Goal: Task Accomplishment & Management: Complete application form

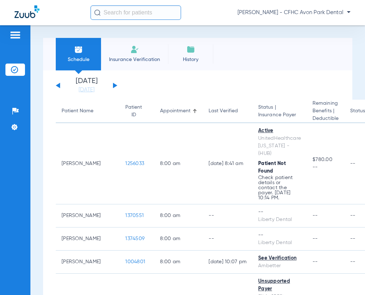
click at [122, 12] on input "text" at bounding box center [135, 12] width 90 height 14
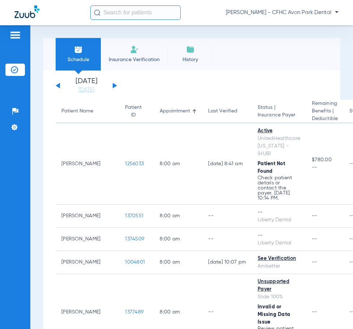
click at [118, 11] on input "text" at bounding box center [135, 12] width 90 height 14
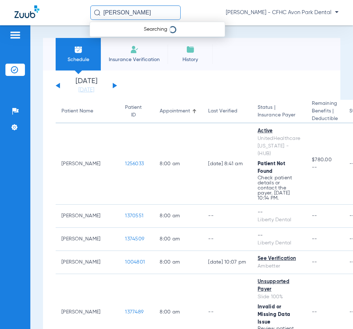
type input "[PERSON_NAME]"
click at [113, 85] on button at bounding box center [115, 85] width 4 height 5
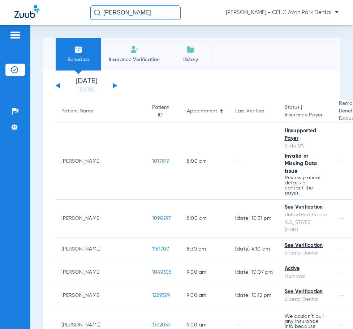
click at [135, 51] on img at bounding box center [134, 49] width 9 height 9
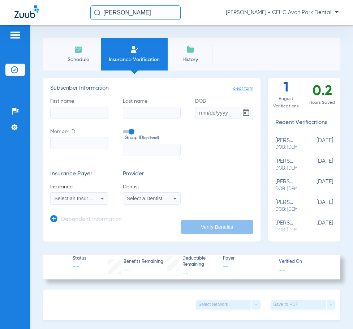
click at [60, 110] on input "First name" at bounding box center [79, 113] width 58 height 12
click at [131, 114] on input "Last name" at bounding box center [152, 113] width 58 height 12
type input "[PERSON_NAME]"
click at [99, 106] on label "First name Required" at bounding box center [79, 108] width 58 height 21
click at [99, 107] on input "First name Required" at bounding box center [79, 113] width 58 height 12
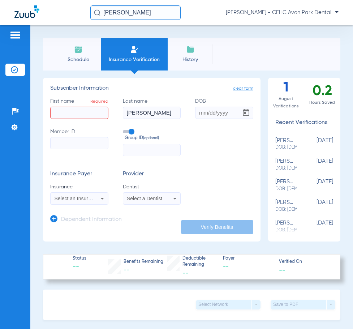
click at [86, 113] on input "First name Required" at bounding box center [79, 113] width 58 height 12
type input "geanni"
click at [102, 197] on icon at bounding box center [102, 198] width 9 height 9
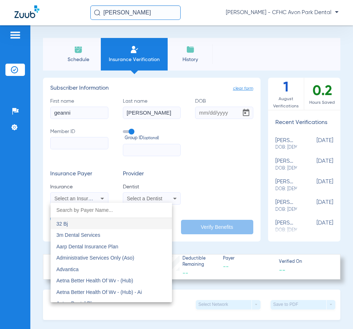
click at [205, 163] on div at bounding box center [176, 164] width 353 height 329
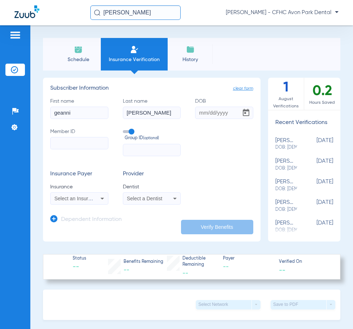
click at [102, 200] on icon at bounding box center [102, 198] width 9 height 9
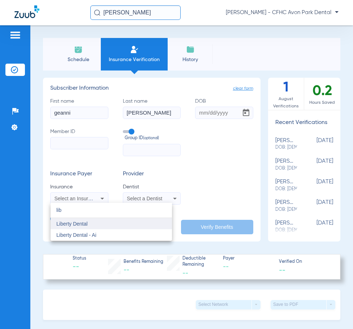
type input "lib"
click at [71, 222] on span "Liberty Dental" at bounding box center [71, 224] width 31 height 6
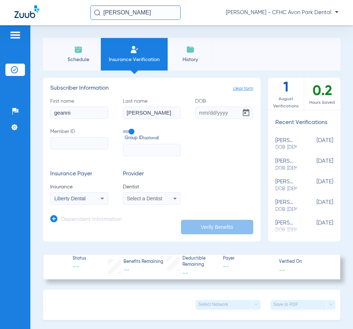
click at [171, 200] on icon at bounding box center [175, 198] width 9 height 9
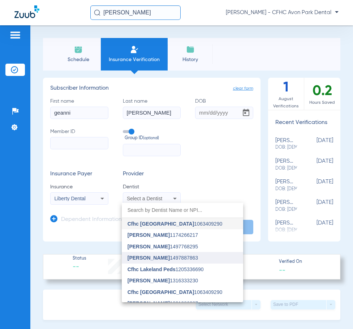
click at [148, 258] on span "[PERSON_NAME]" at bounding box center [149, 258] width 42 height 6
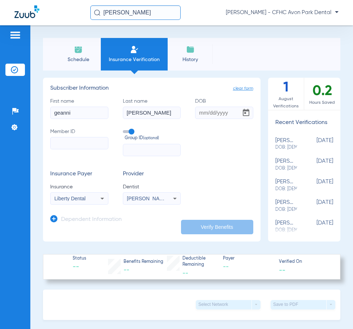
click at [171, 198] on icon at bounding box center [175, 198] width 9 height 9
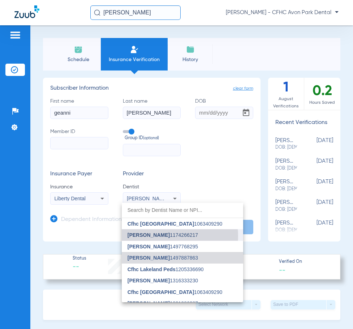
click at [155, 236] on span "[PERSON_NAME]" at bounding box center [149, 235] width 42 height 6
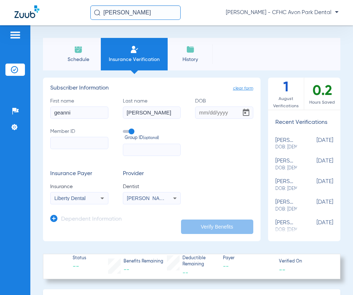
click at [172, 200] on icon at bounding box center [175, 198] width 9 height 9
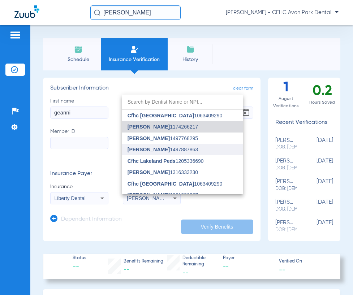
click at [149, 149] on span "[PERSON_NAME]" at bounding box center [149, 150] width 42 height 6
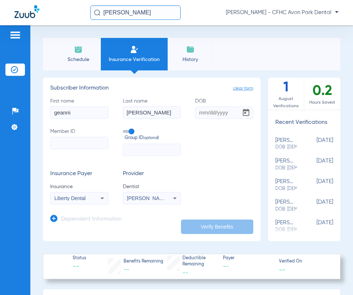
click at [76, 140] on input "Member ID" at bounding box center [79, 143] width 58 height 12
